Goal: Information Seeking & Learning: Understand process/instructions

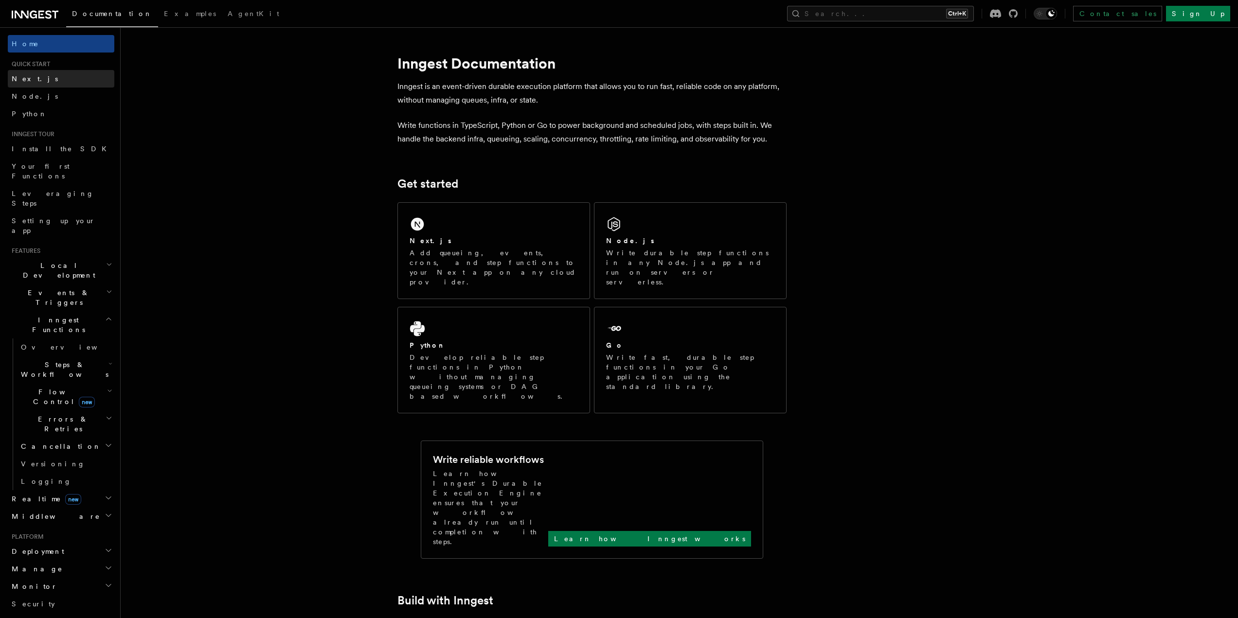
click at [42, 78] on link "Next.js" at bounding box center [61, 79] width 107 height 18
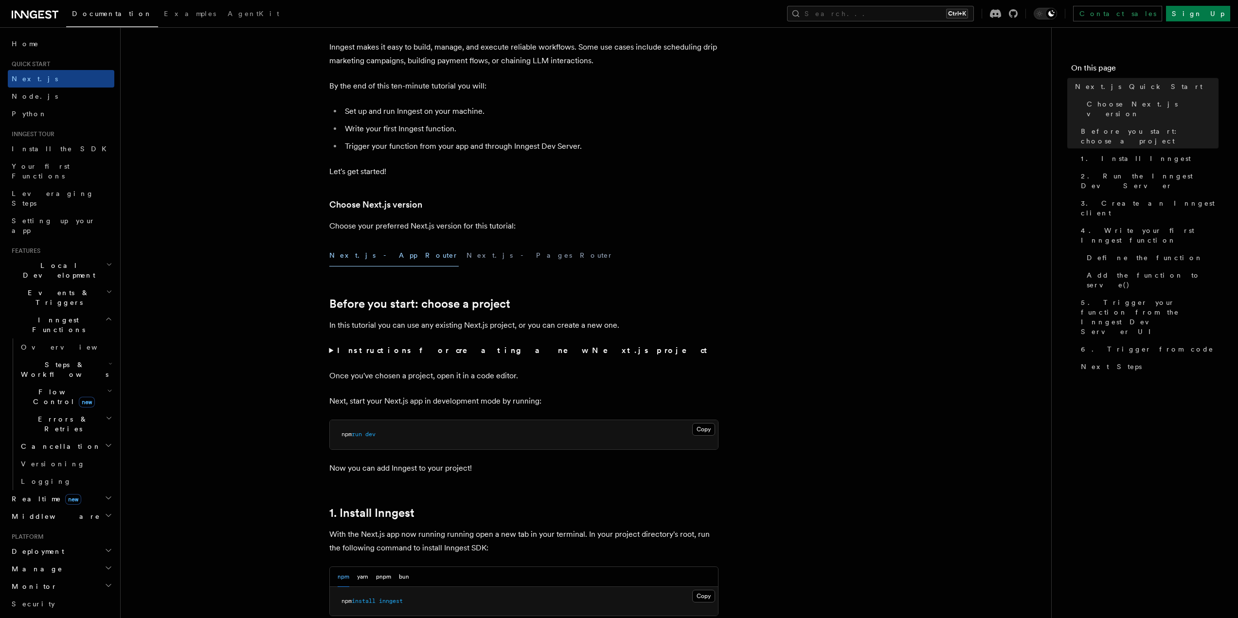
scroll to position [292, 0]
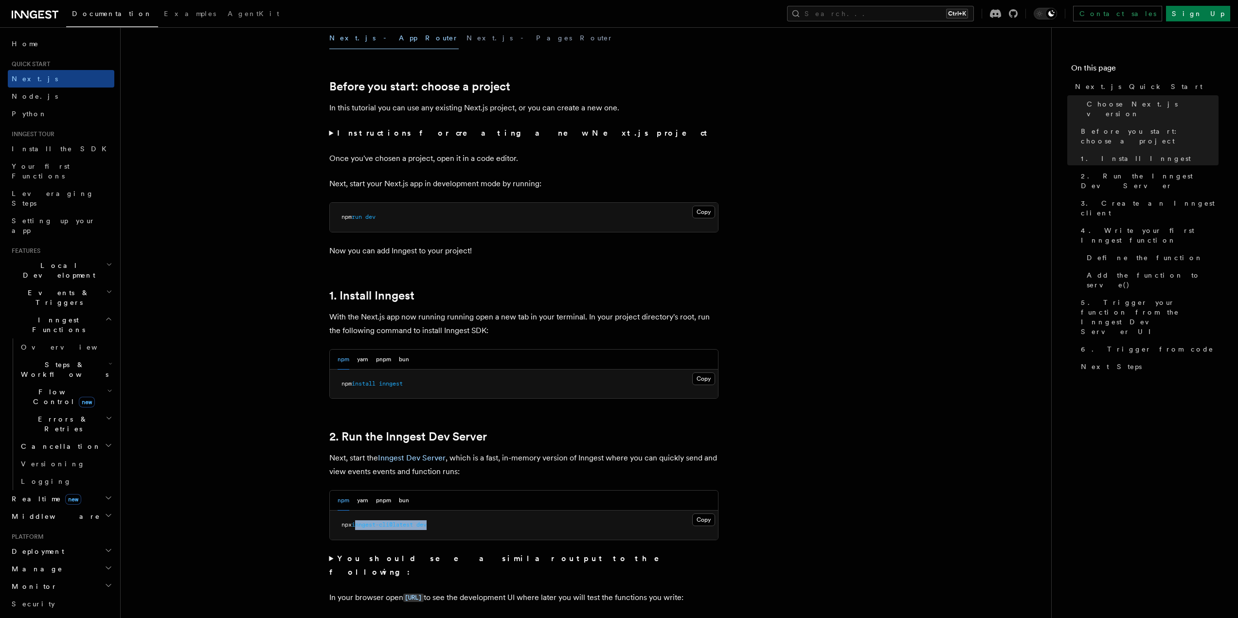
drag, startPoint x: 446, startPoint y: 525, endPoint x: 359, endPoint y: 535, distance: 87.7
click at [359, 535] on pre "npx inngest-cli@latest dev" at bounding box center [524, 525] width 388 height 29
click at [360, 535] on pre "npx inngest-cli@latest dev" at bounding box center [524, 525] width 388 height 29
click at [387, 503] on button "pnpm" at bounding box center [383, 501] width 15 height 20
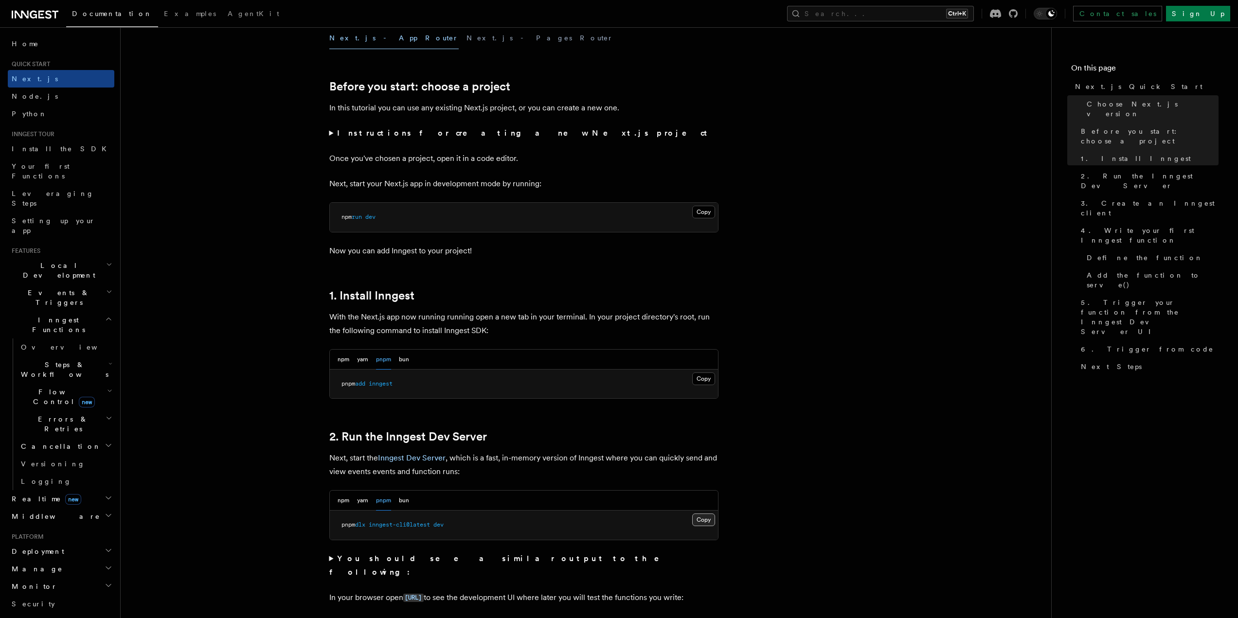
click at [705, 520] on button "Copy Copied" at bounding box center [703, 520] width 23 height 13
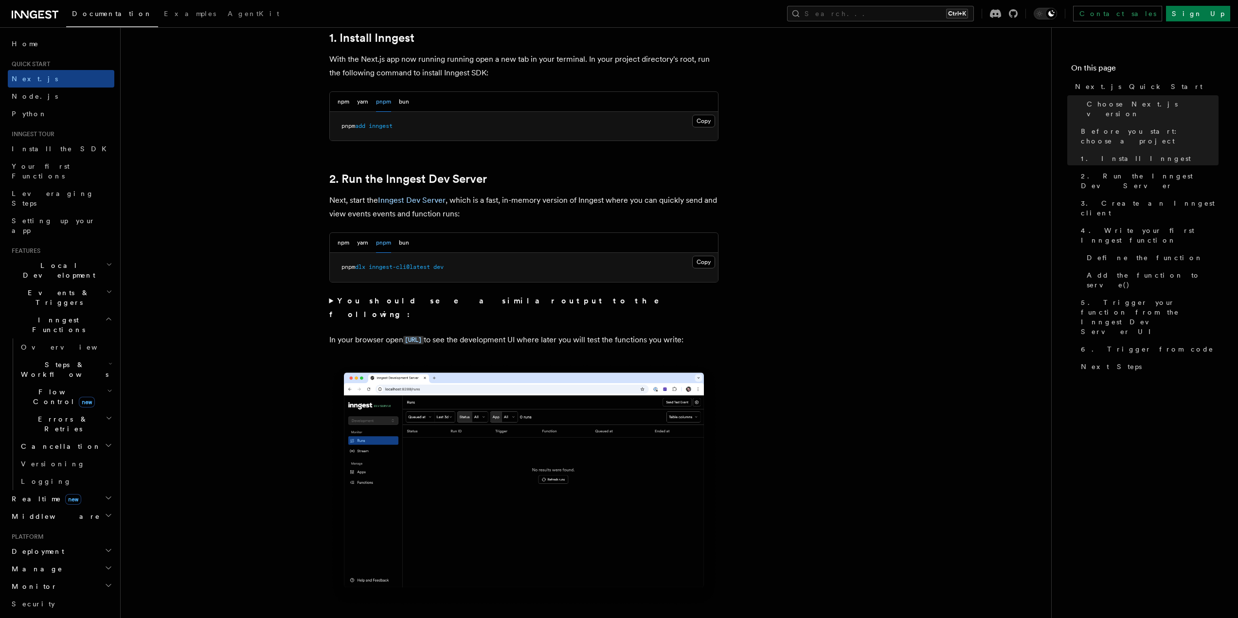
scroll to position [584, 0]
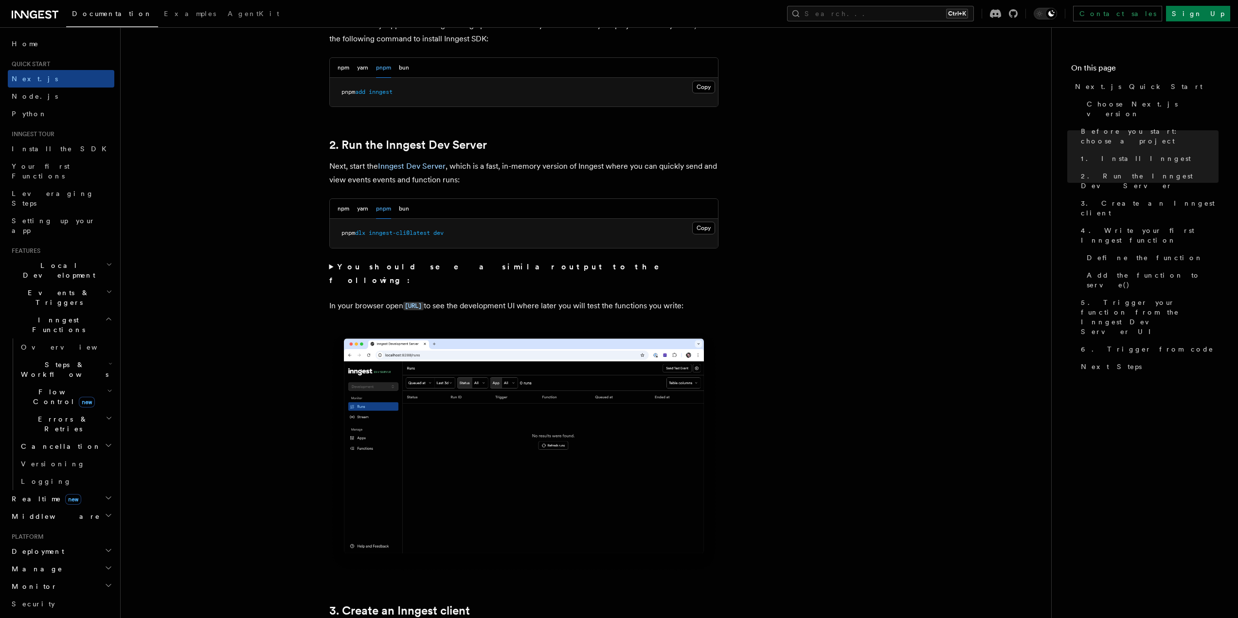
drag, startPoint x: 332, startPoint y: 297, endPoint x: 400, endPoint y: 313, distance: 70.3
click at [400, 313] on p "In your browser open [URL] to see the development UI where later you will test …" at bounding box center [523, 306] width 389 height 14
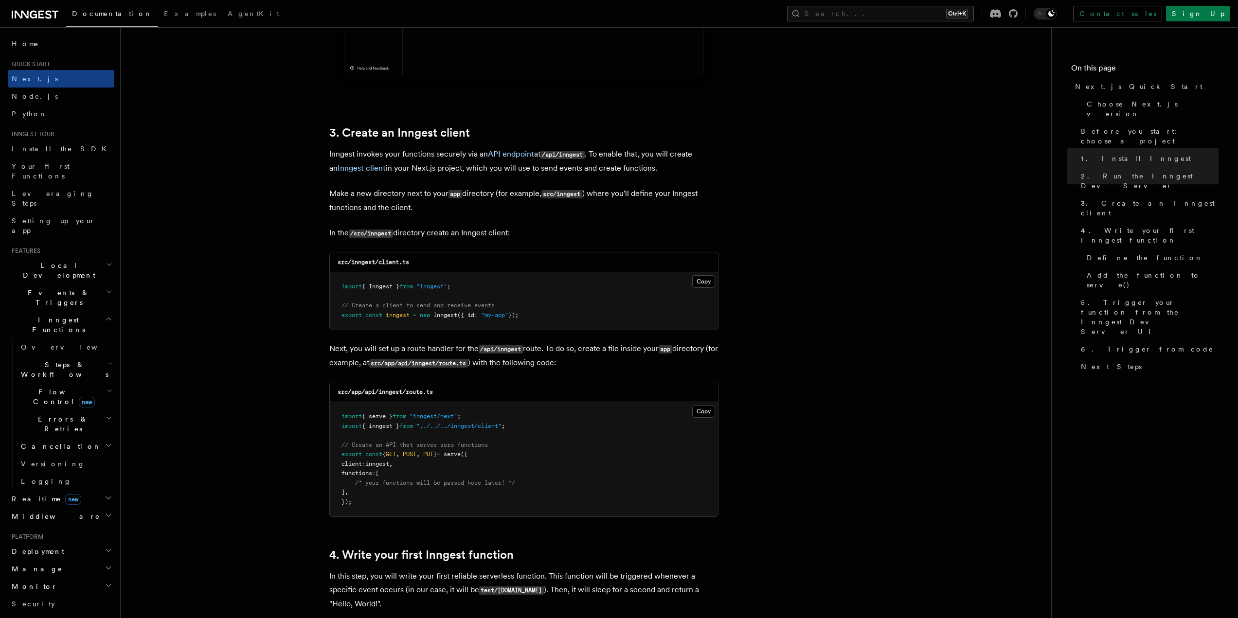
scroll to position [1070, 0]
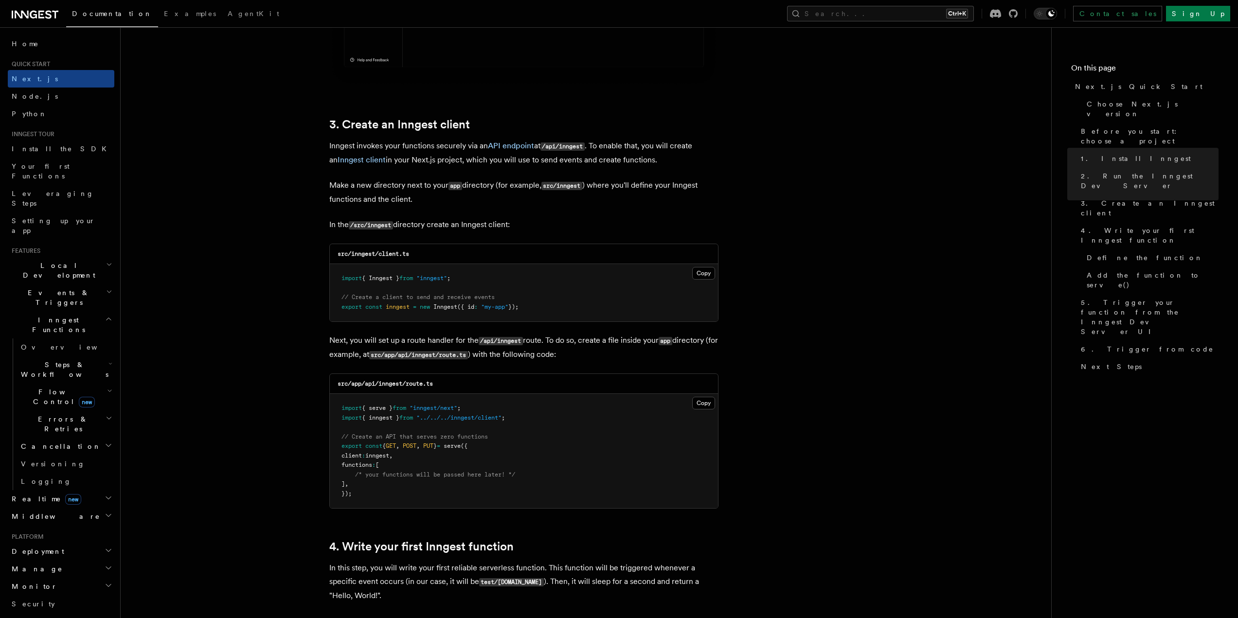
click at [359, 256] on code "src/inngest/client.ts" at bounding box center [374, 254] width 72 height 7
copy code "inngest"
drag, startPoint x: 418, startPoint y: 256, endPoint x: 378, endPoint y: 256, distance: 39.9
click at [378, 256] on div "src/inngest/client.ts" at bounding box center [524, 254] width 388 height 20
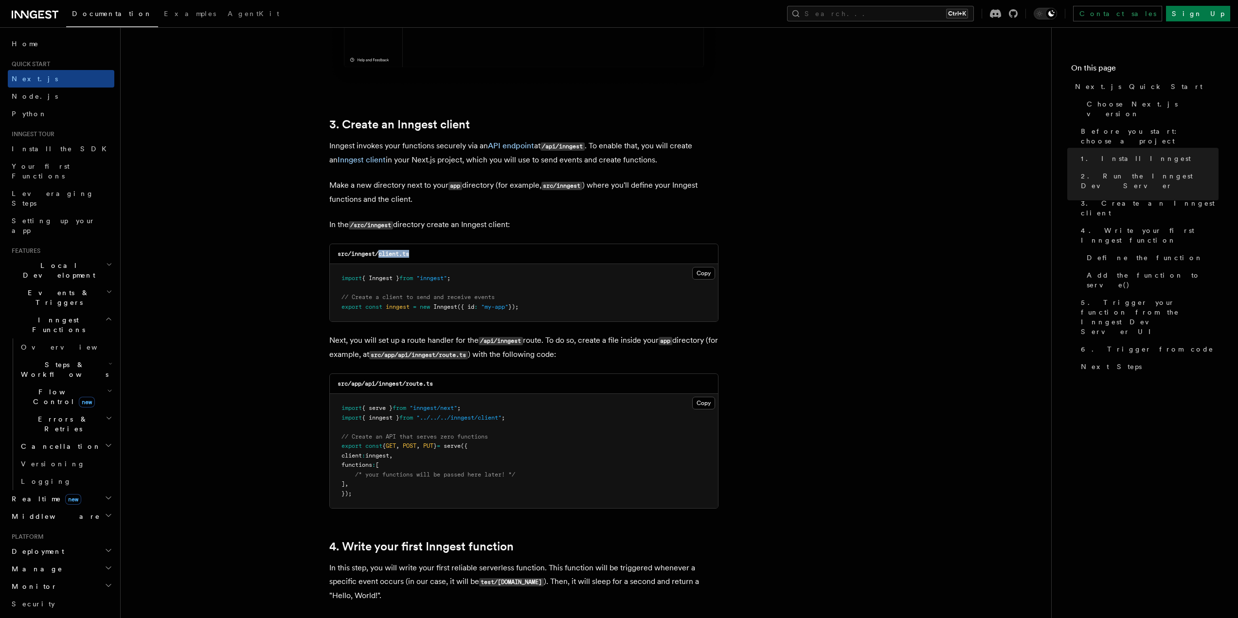
click at [378, 262] on div "src/inngest/client.ts" at bounding box center [524, 254] width 388 height 20
copy code "client.ts"
click at [701, 273] on button "Copy Copied" at bounding box center [703, 273] width 23 height 13
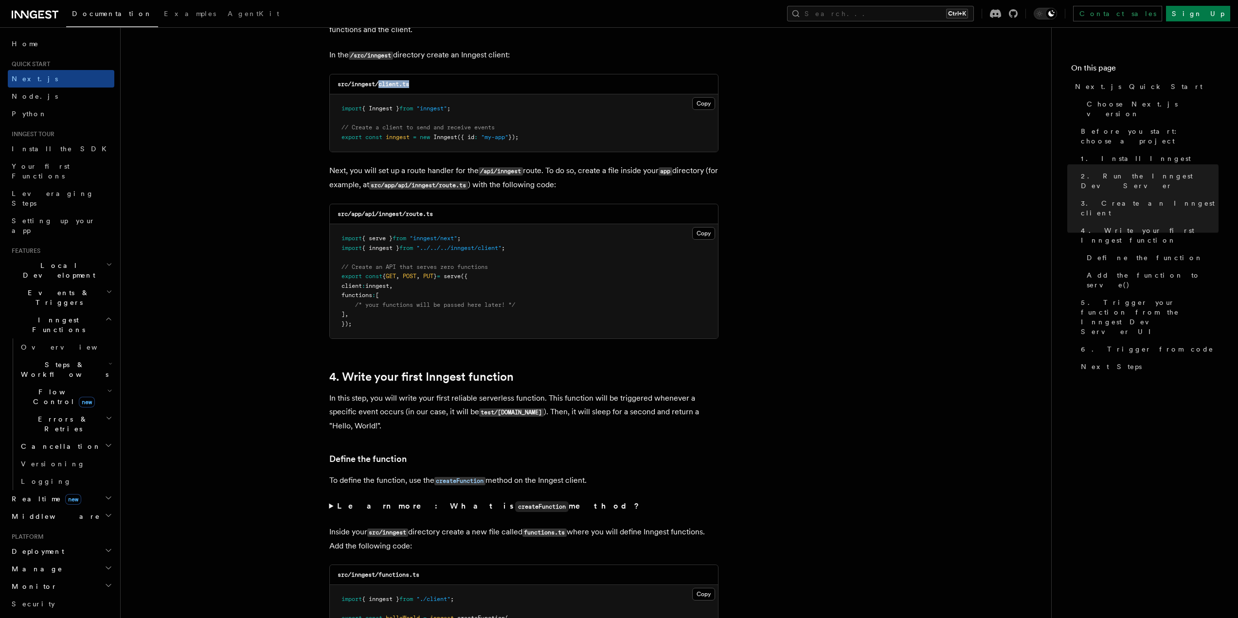
scroll to position [1216, 0]
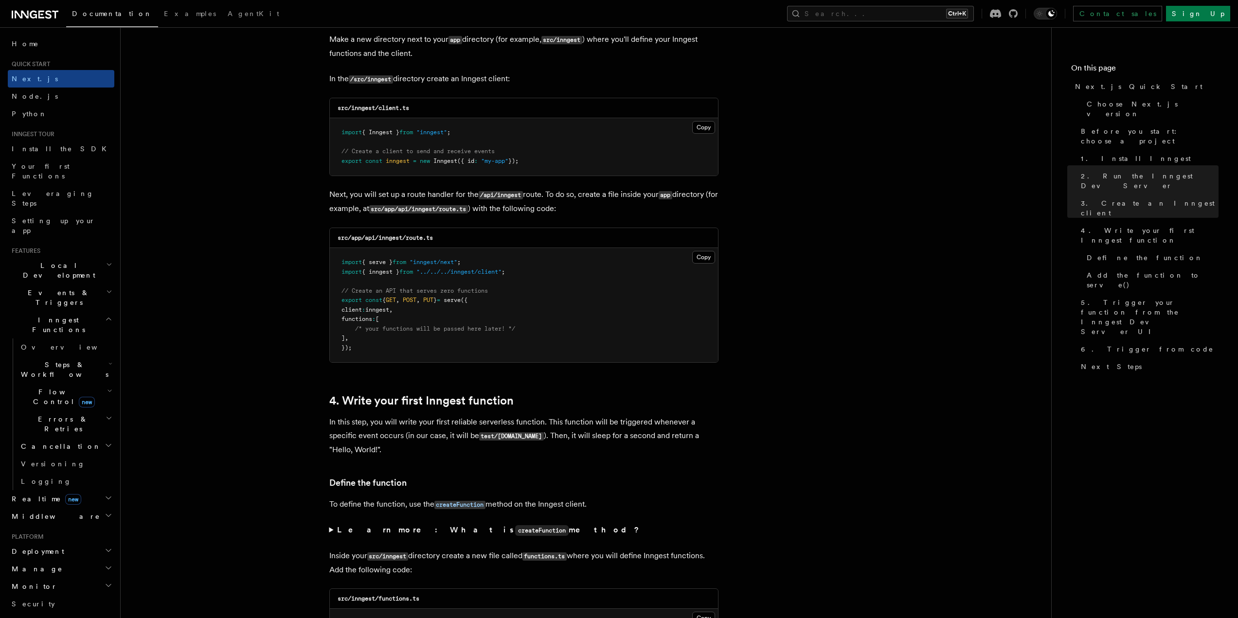
click at [370, 237] on code "src/app/api/inngest/route.ts" at bounding box center [385, 237] width 95 height 7
copy code "api"
click at [394, 237] on code "src/app/api/inngest/route.ts" at bounding box center [385, 237] width 95 height 7
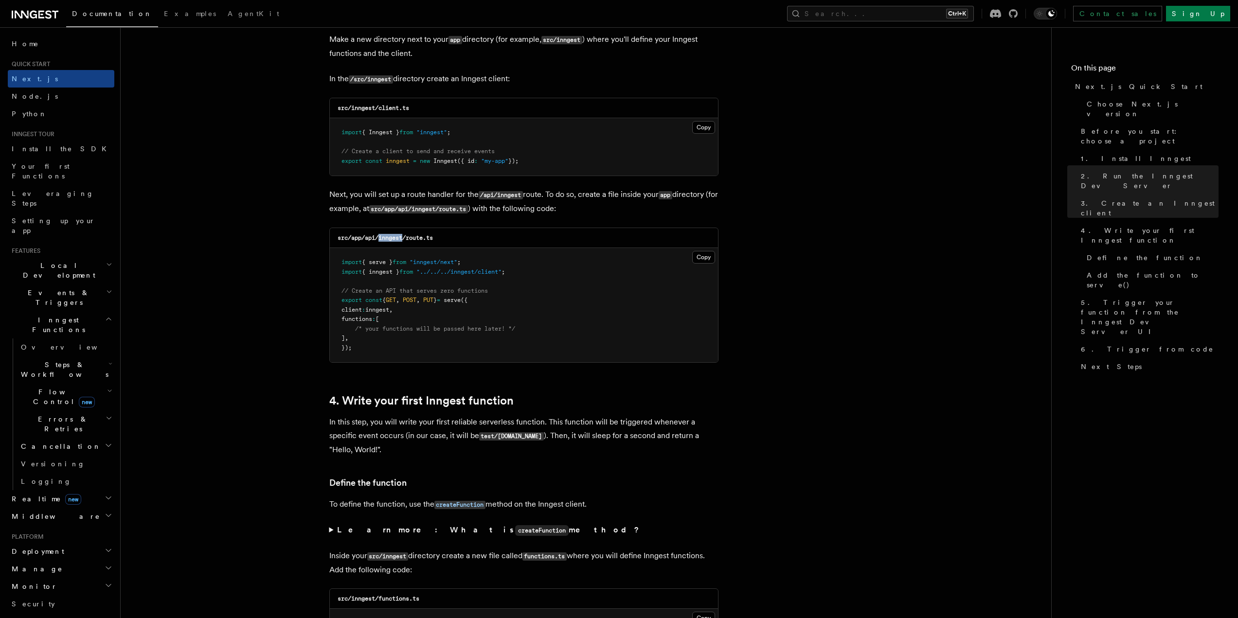
copy code "inngest"
drag, startPoint x: 448, startPoint y: 241, endPoint x: 409, endPoint y: 239, distance: 39.5
click at [409, 239] on div "src/app/api/inngest/route.ts" at bounding box center [524, 238] width 388 height 20
copy code "route.ts"
click at [713, 259] on button "Copy Copied" at bounding box center [703, 257] width 23 height 13
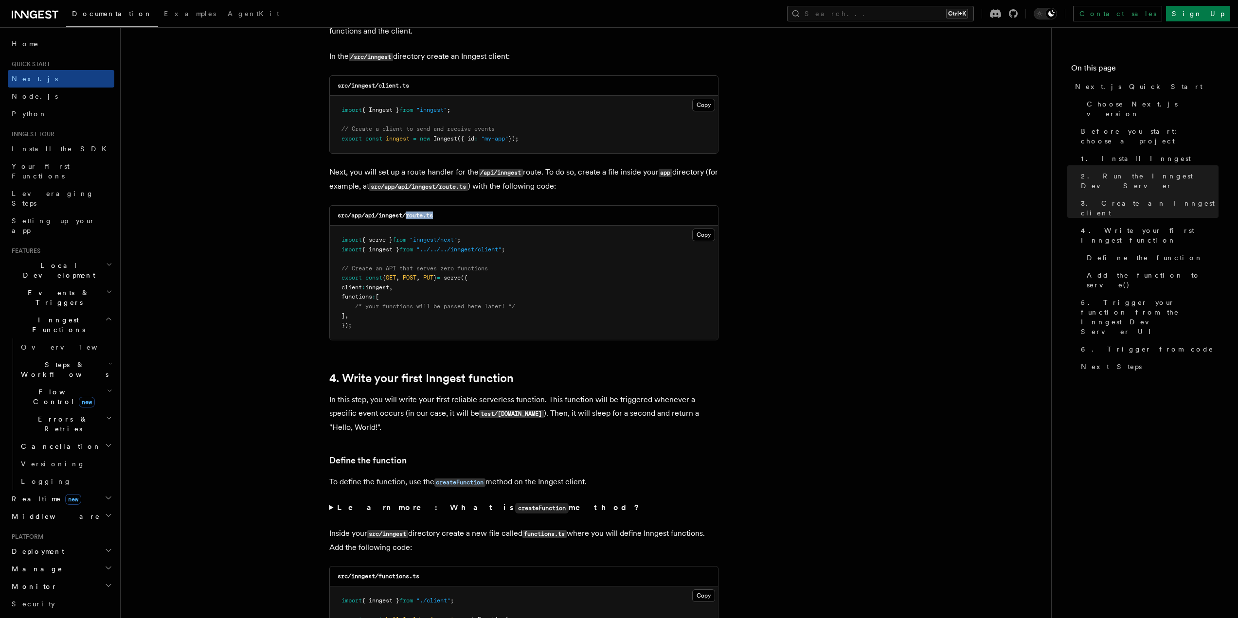
scroll to position [1459, 0]
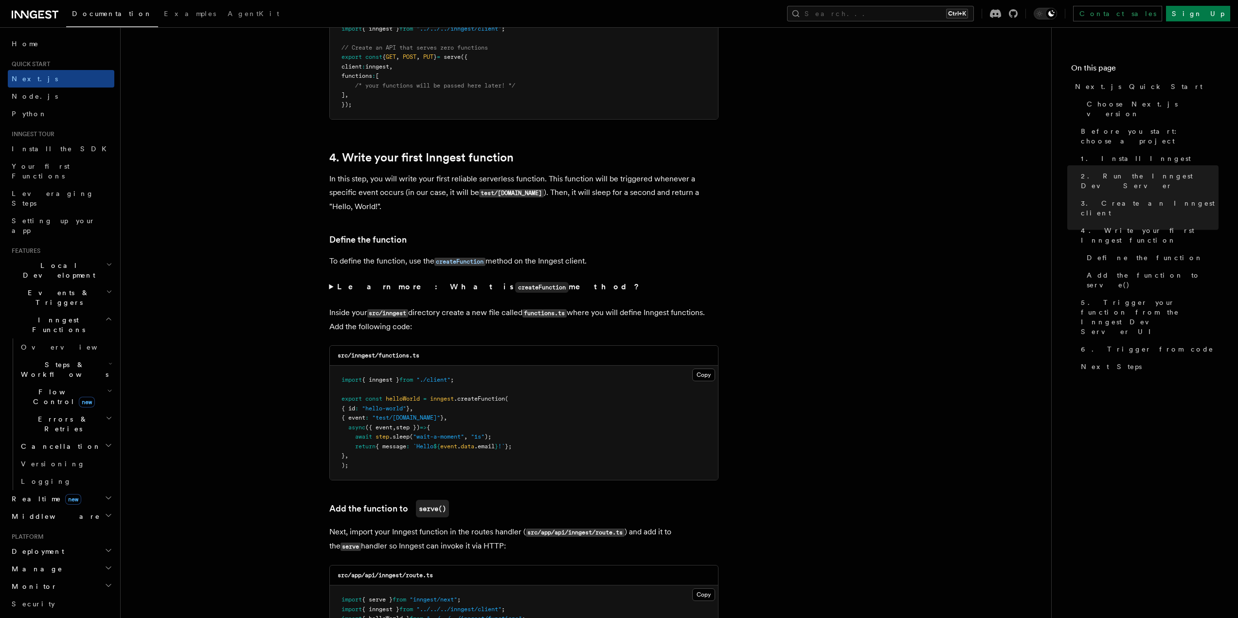
click at [335, 311] on p "Inside your src/inngest directory create a new file called functions.ts where y…" at bounding box center [523, 320] width 389 height 28
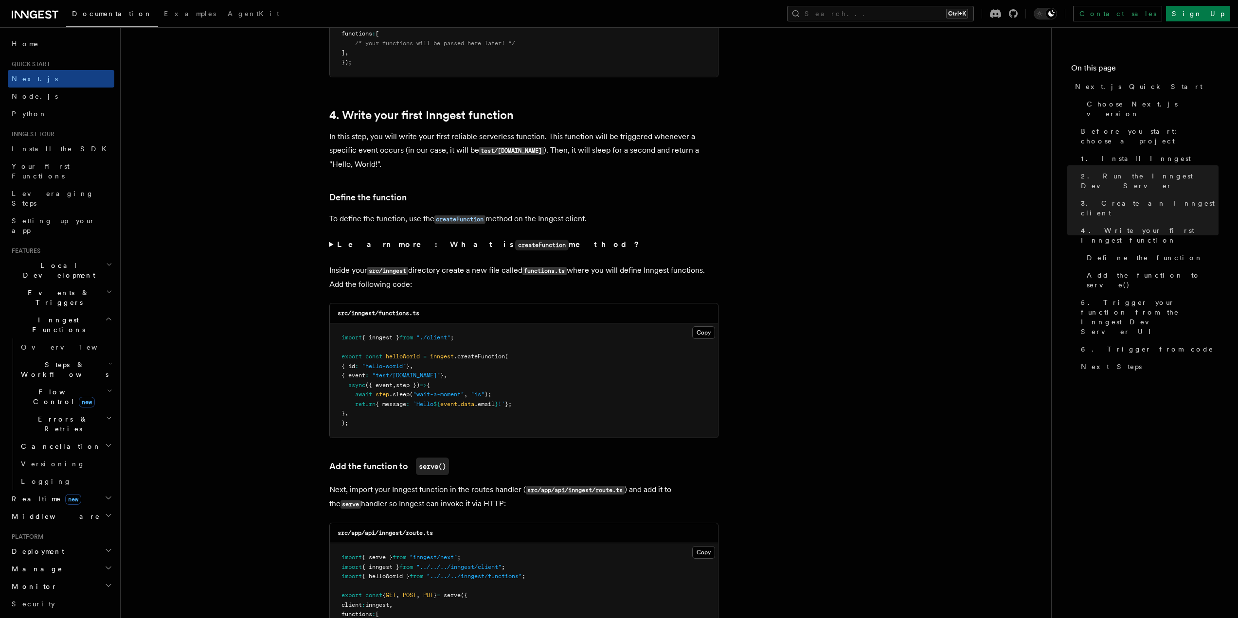
scroll to position [1508, 0]
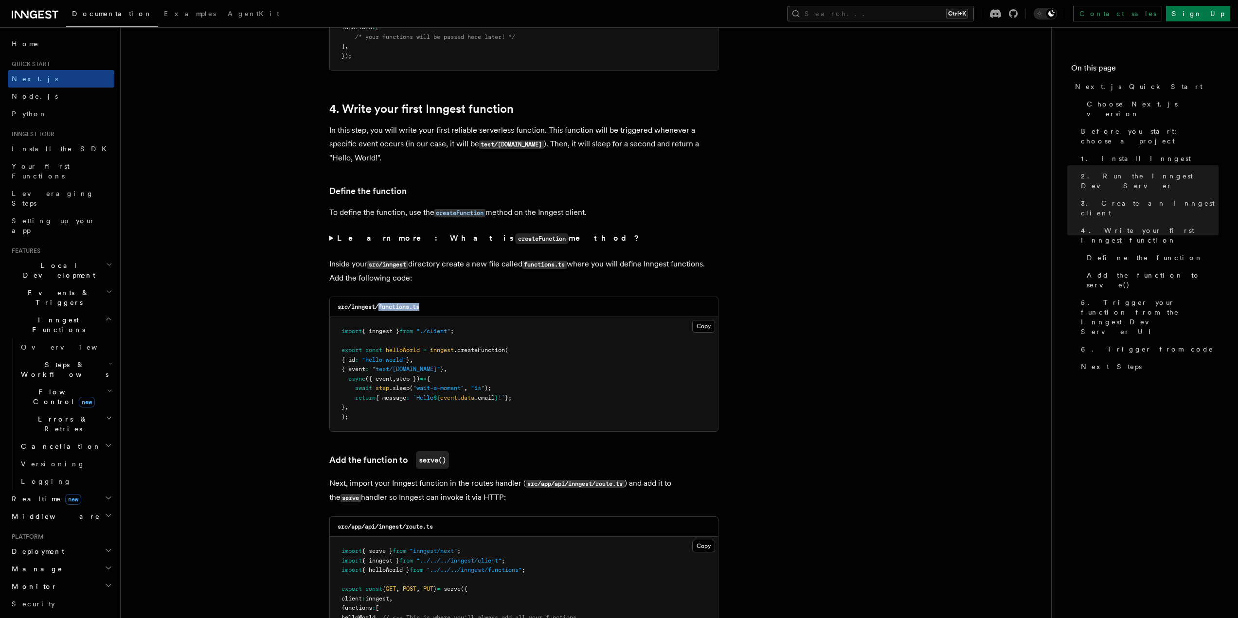
drag, startPoint x: 422, startPoint y: 308, endPoint x: 381, endPoint y: 308, distance: 40.9
click at [381, 308] on div "src/inngest/functions.ts" at bounding box center [524, 307] width 388 height 20
copy code "functions.ts"
click at [704, 321] on button "Copy Copied" at bounding box center [703, 326] width 23 height 13
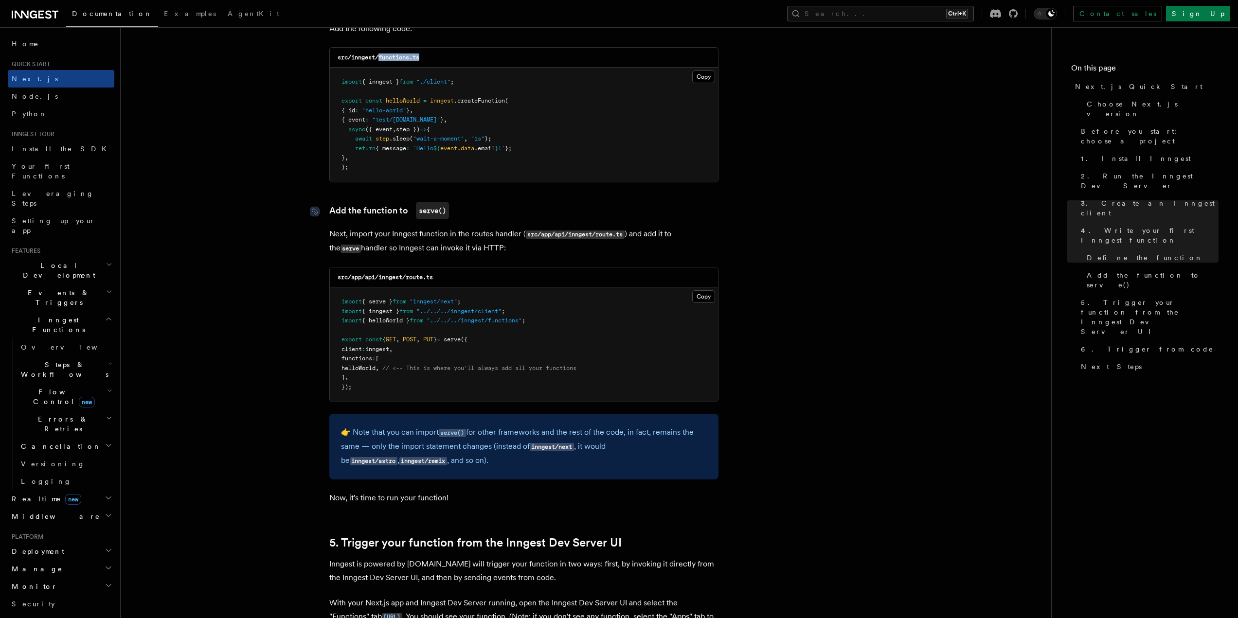
scroll to position [1800, 0]
